Goal: Find specific page/section: Find specific page/section

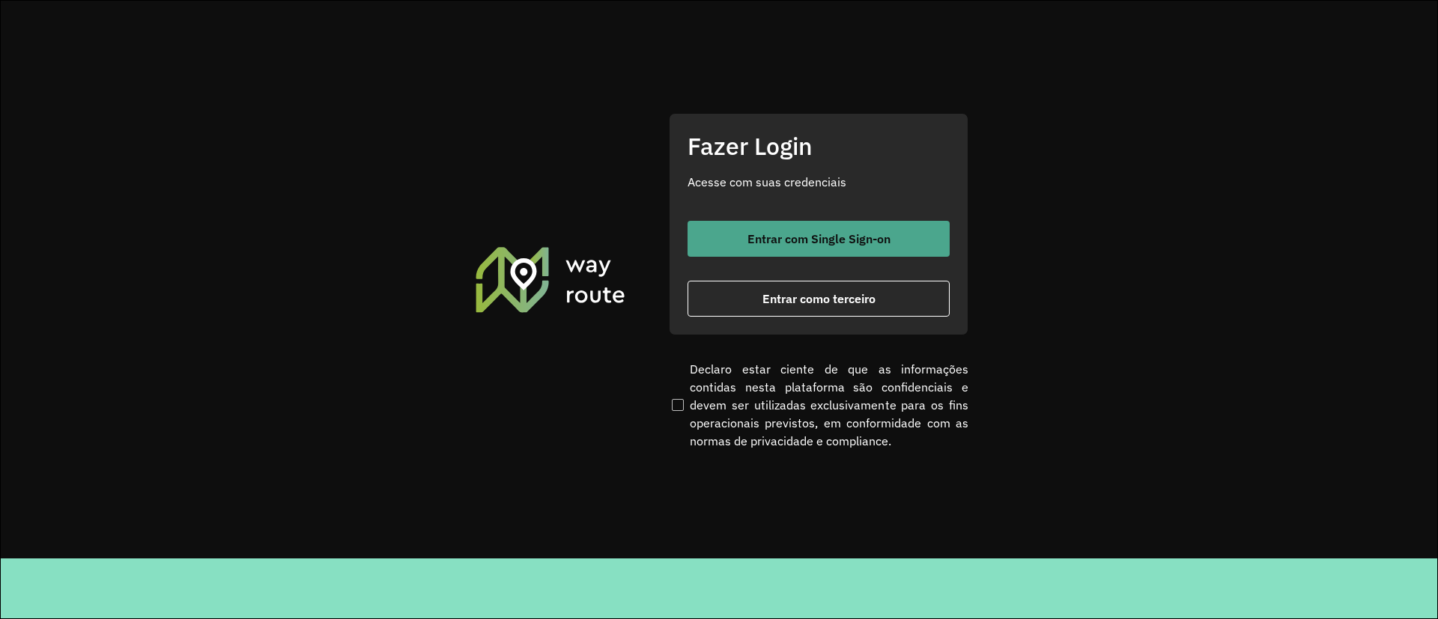
click at [758, 236] on span "Entrar com Single Sign-on" at bounding box center [819, 239] width 143 height 12
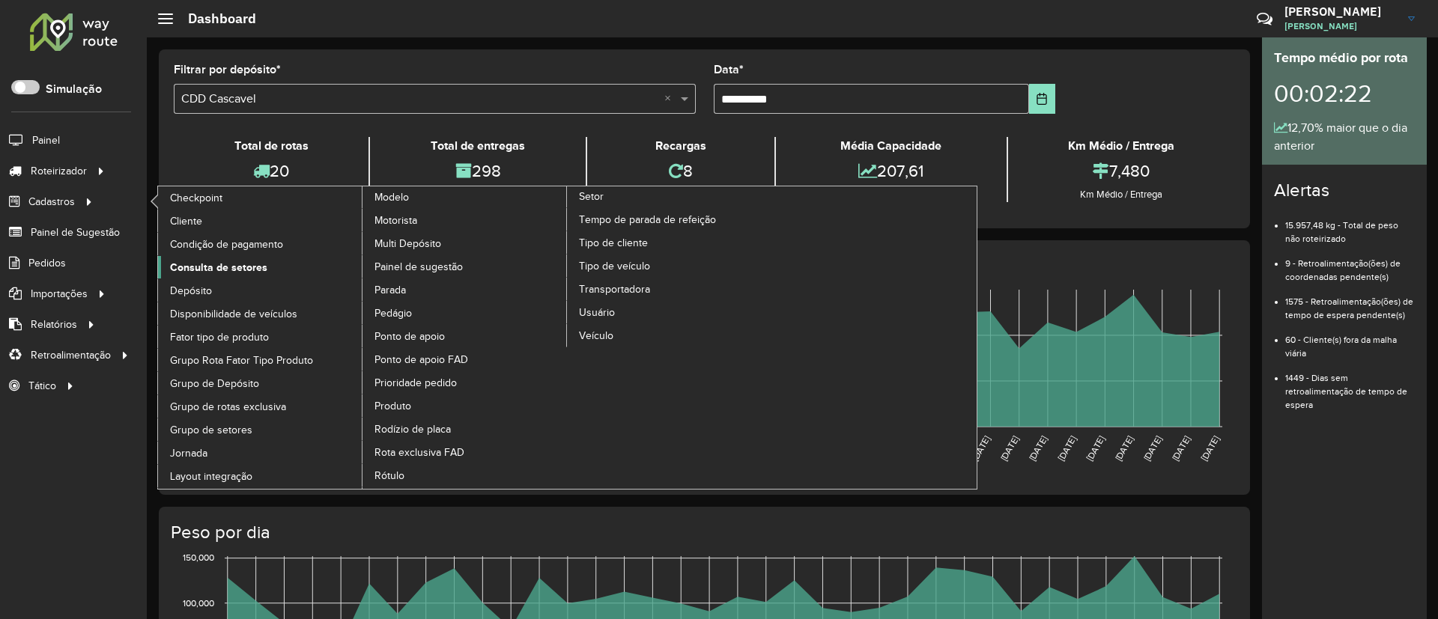
click at [200, 267] on span "Consulta de setores" at bounding box center [218, 268] width 97 height 16
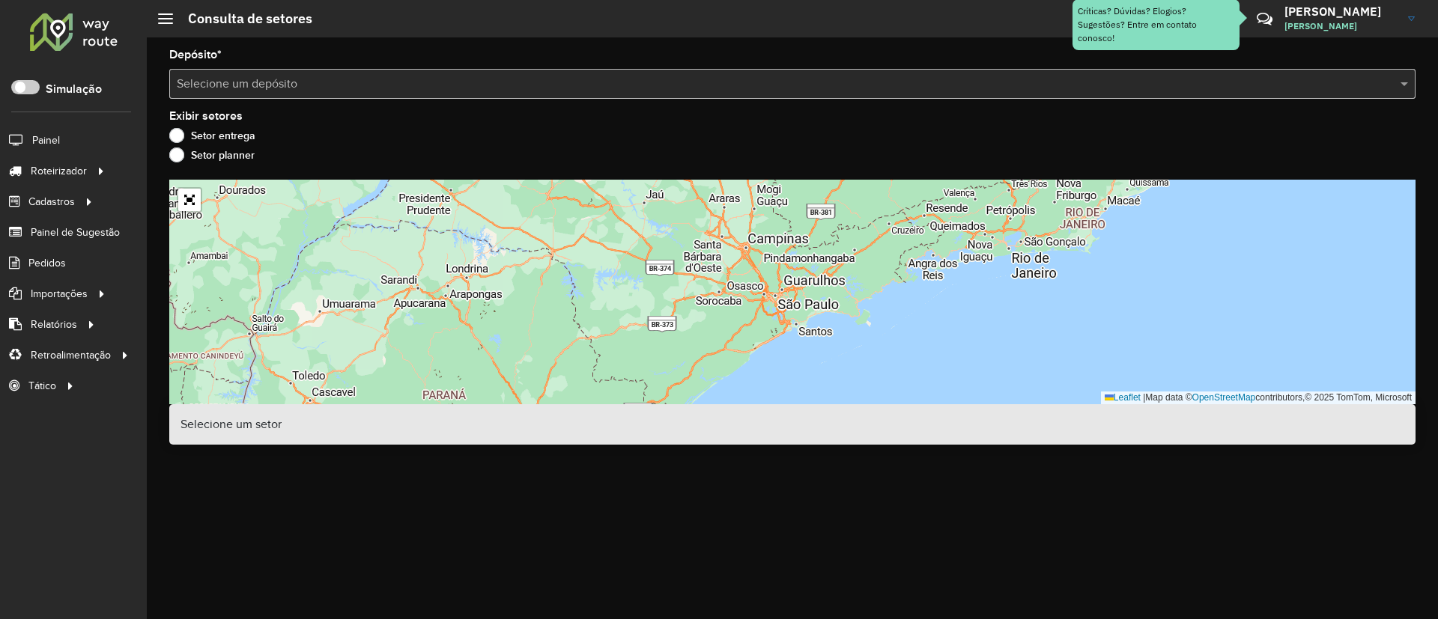
click at [410, 81] on input "text" at bounding box center [778, 85] width 1202 height 18
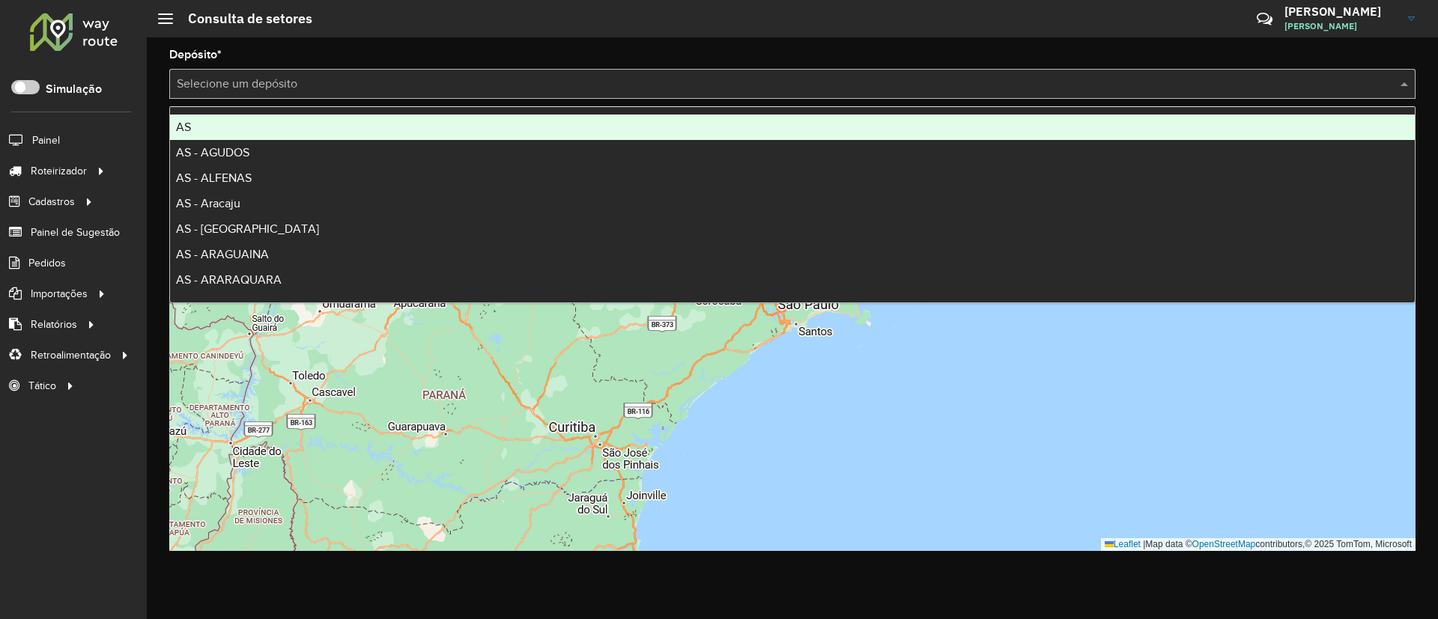
type input "*"
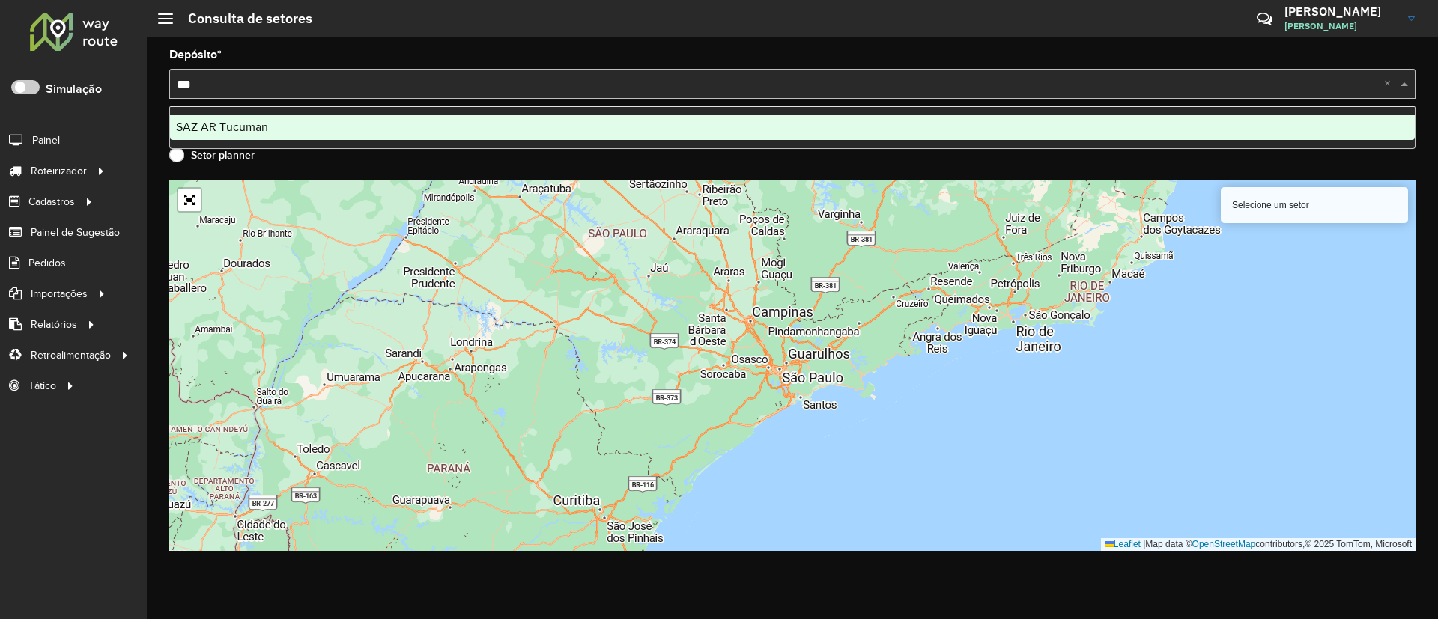
type input "****"
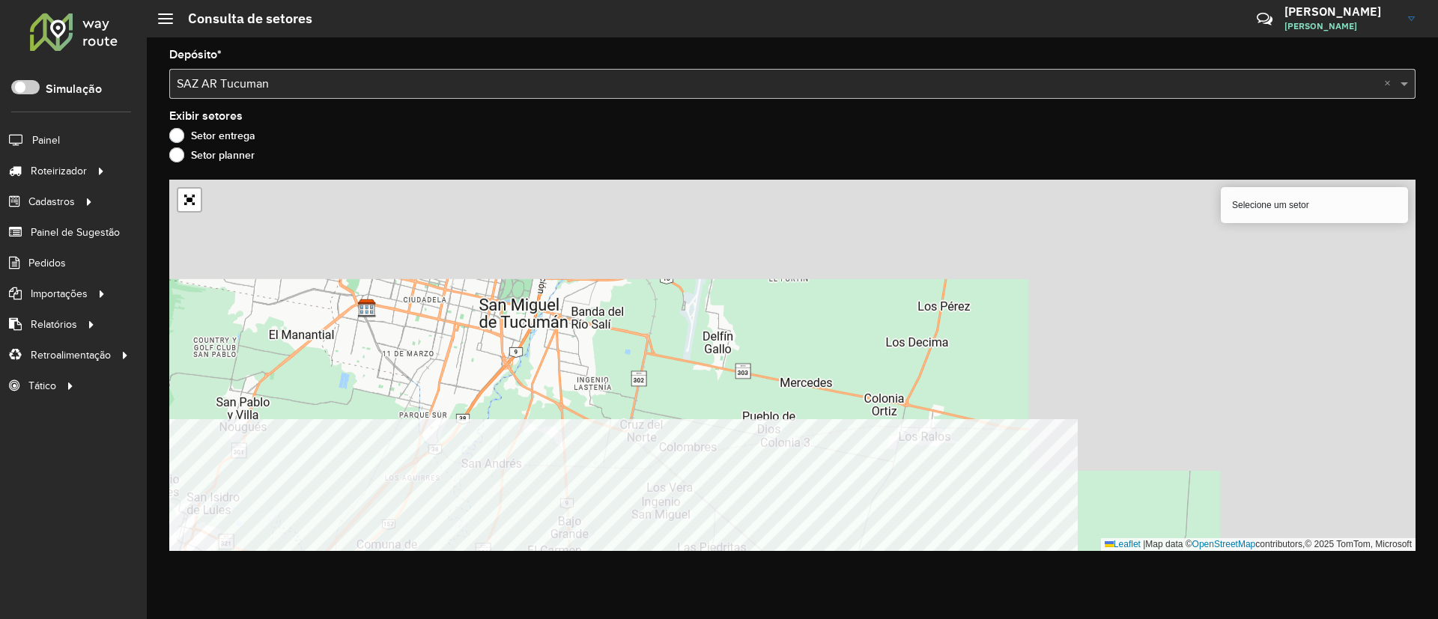
click at [651, 412] on div "Depósito * Selecione um depósito × SAZ AR Tucuman × Exibir setores Setor entreg…" at bounding box center [792, 328] width 1291 height 582
